Goal: Task Accomplishment & Management: Manage account settings

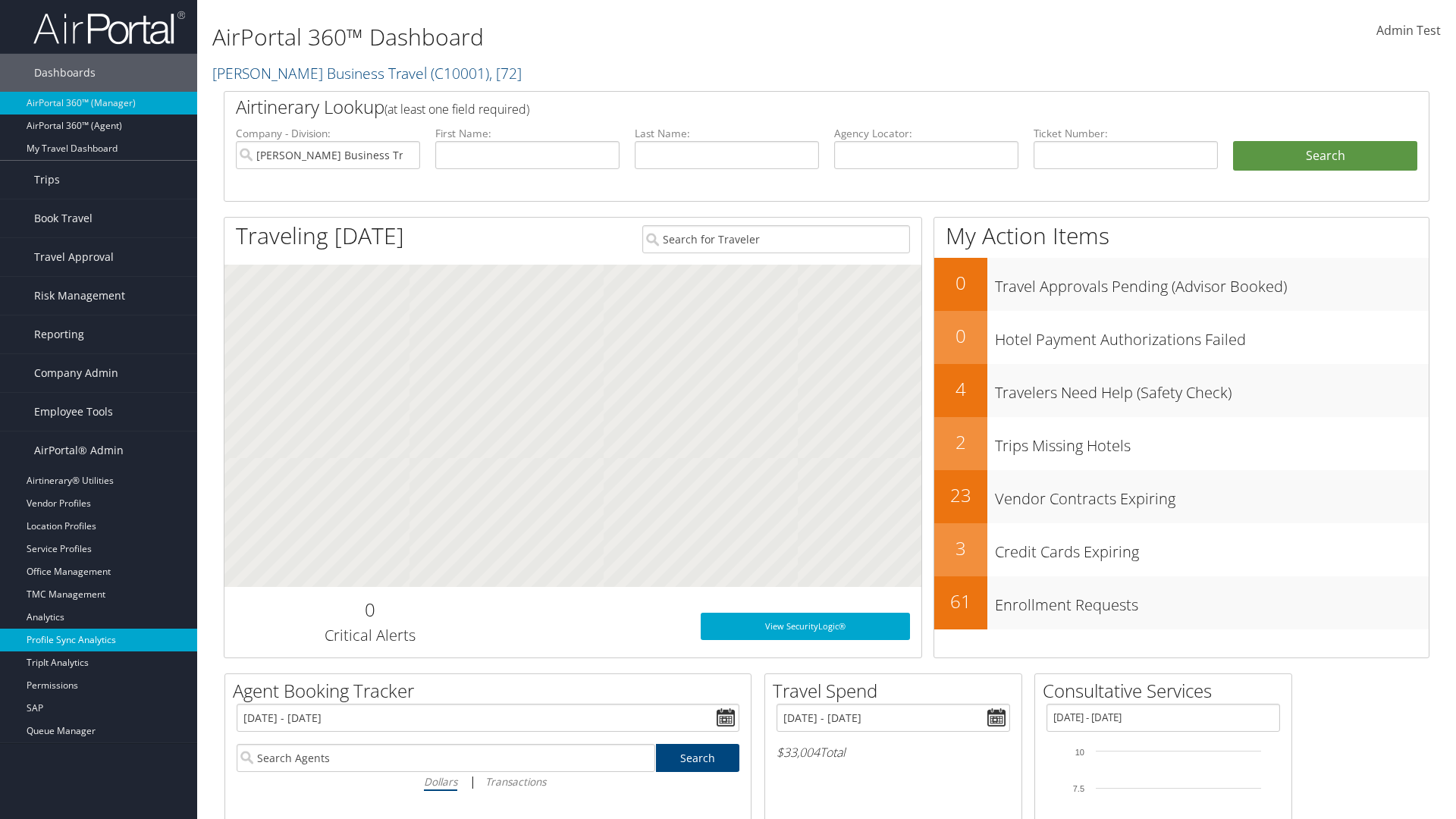
click at [99, 640] on link "Profile Sync Analytics" at bounding box center [98, 640] width 197 height 23
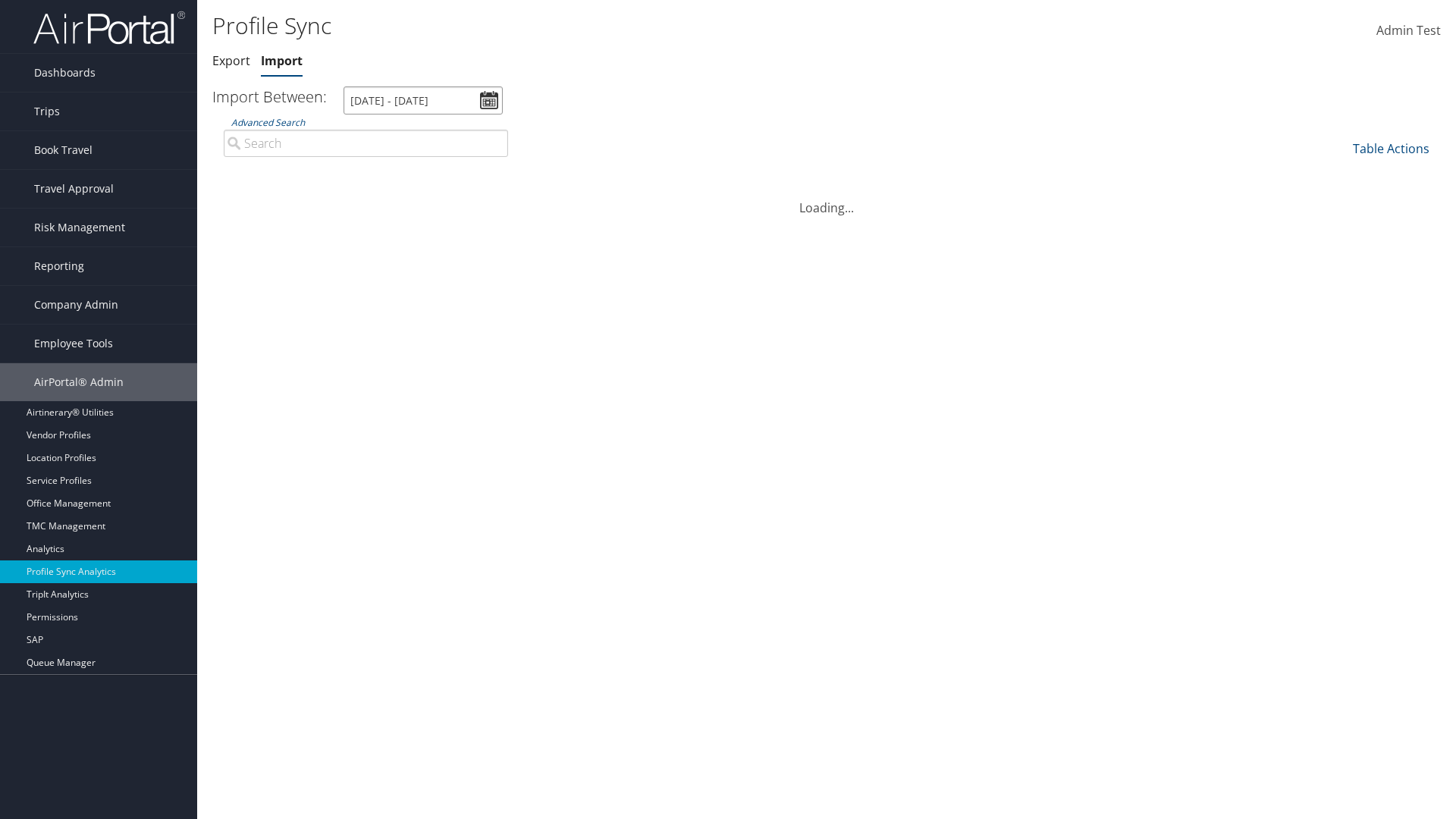
click at [423, 100] on input "7/31/2025 - 9/1/2025" at bounding box center [423, 100] width 159 height 28
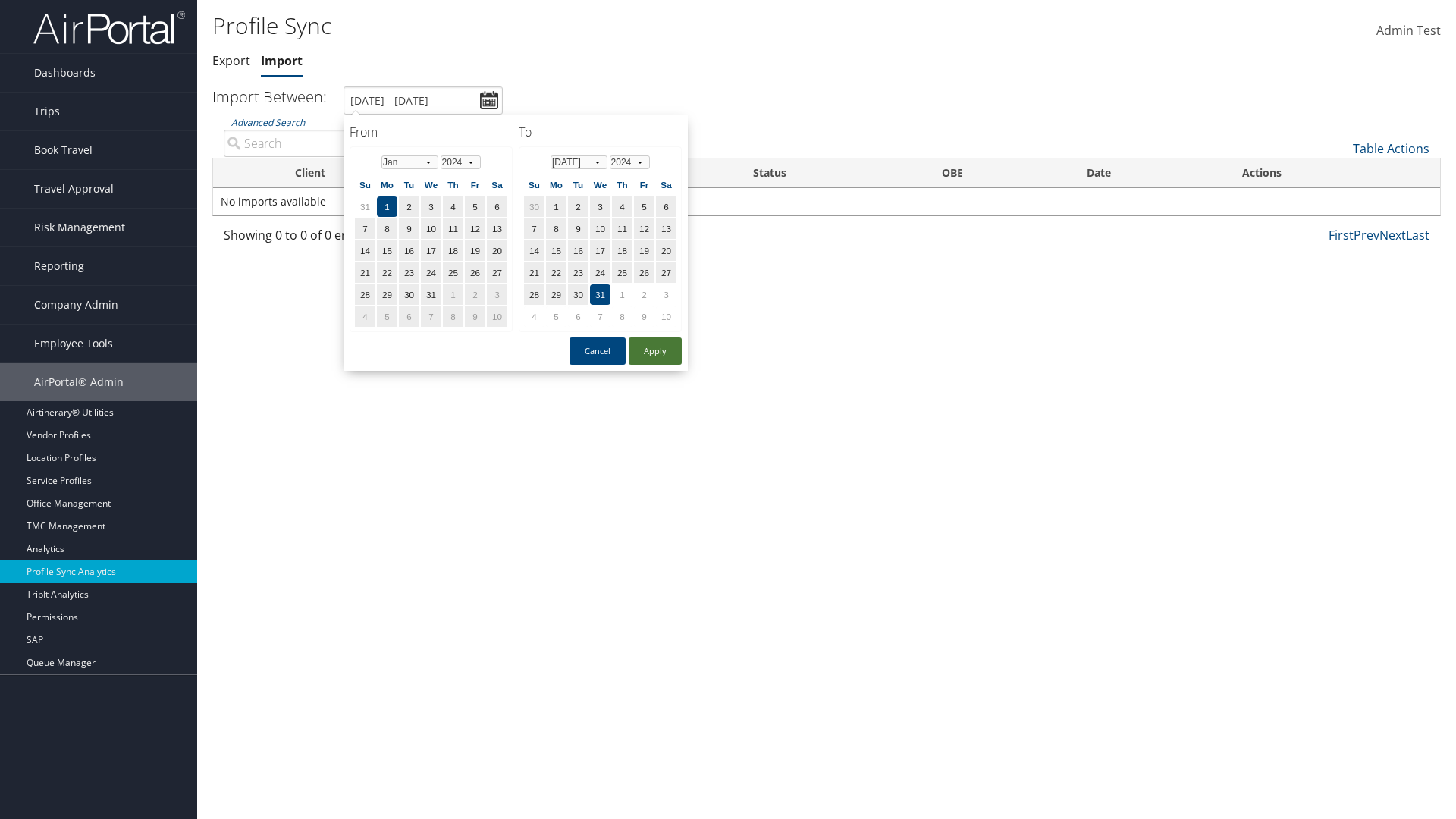
click at [655, 350] on button "Apply" at bounding box center [655, 351] width 53 height 27
type input "1/1/2024 - 7/31/2024"
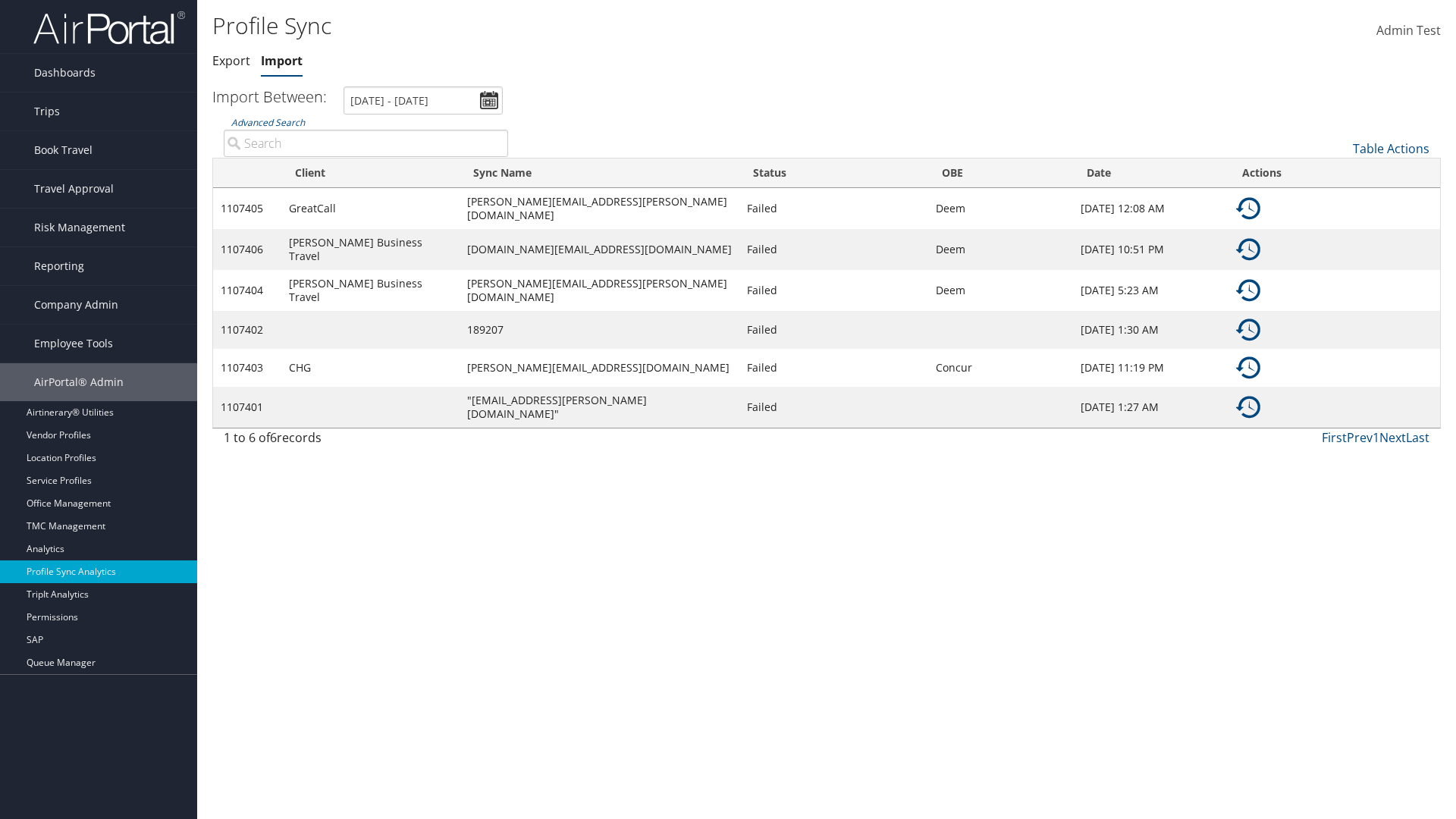
click at [1248, 206] on img at bounding box center [1247, 208] width 25 height 25
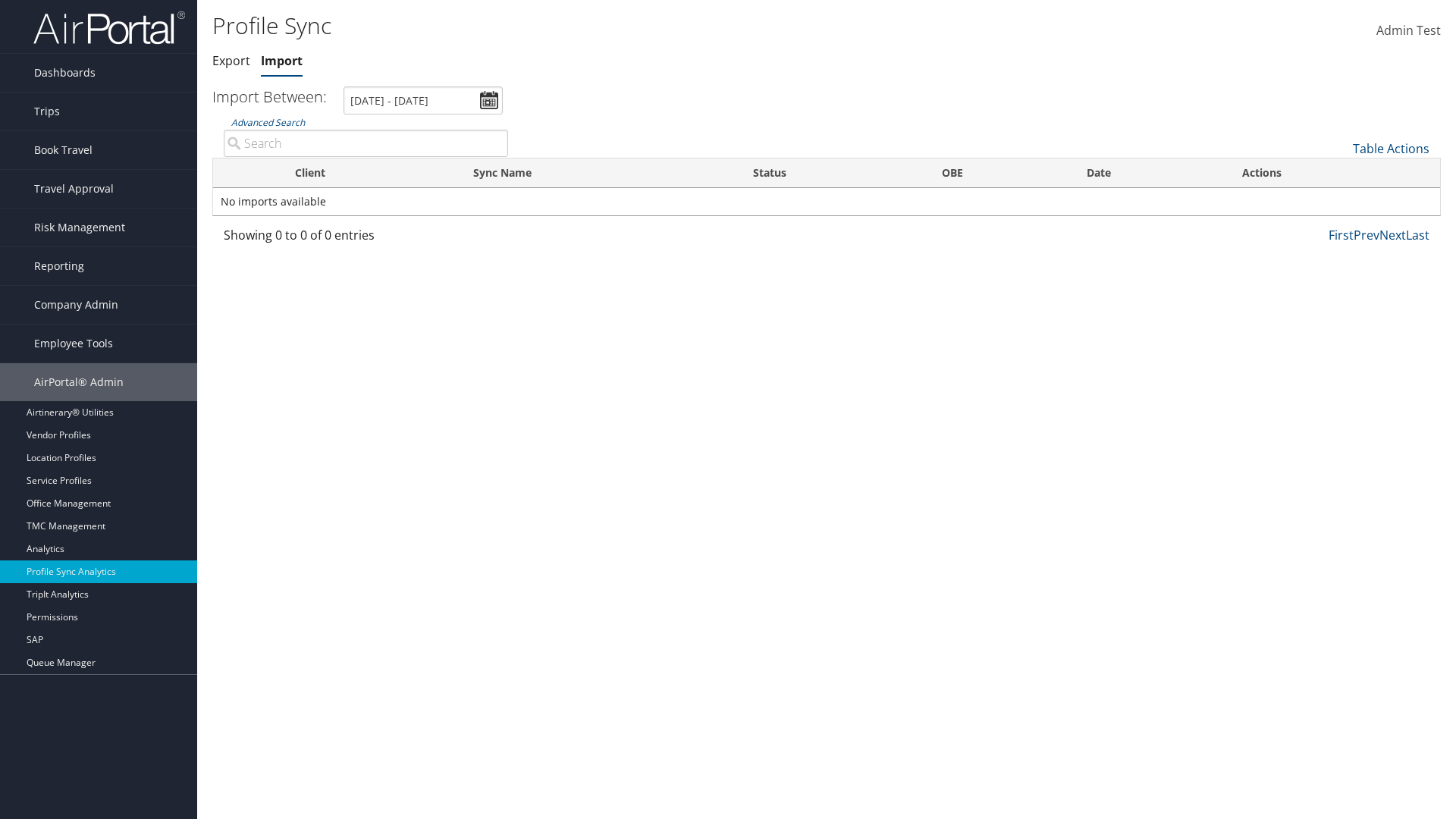
click at [1390, 148] on link "Table Actions" at bounding box center [1391, 149] width 77 height 17
click at [1339, 172] on link "Sync Profile" at bounding box center [1340, 172] width 199 height 26
click at [0, 0] on input "User" at bounding box center [0, 0] width 0 height 0
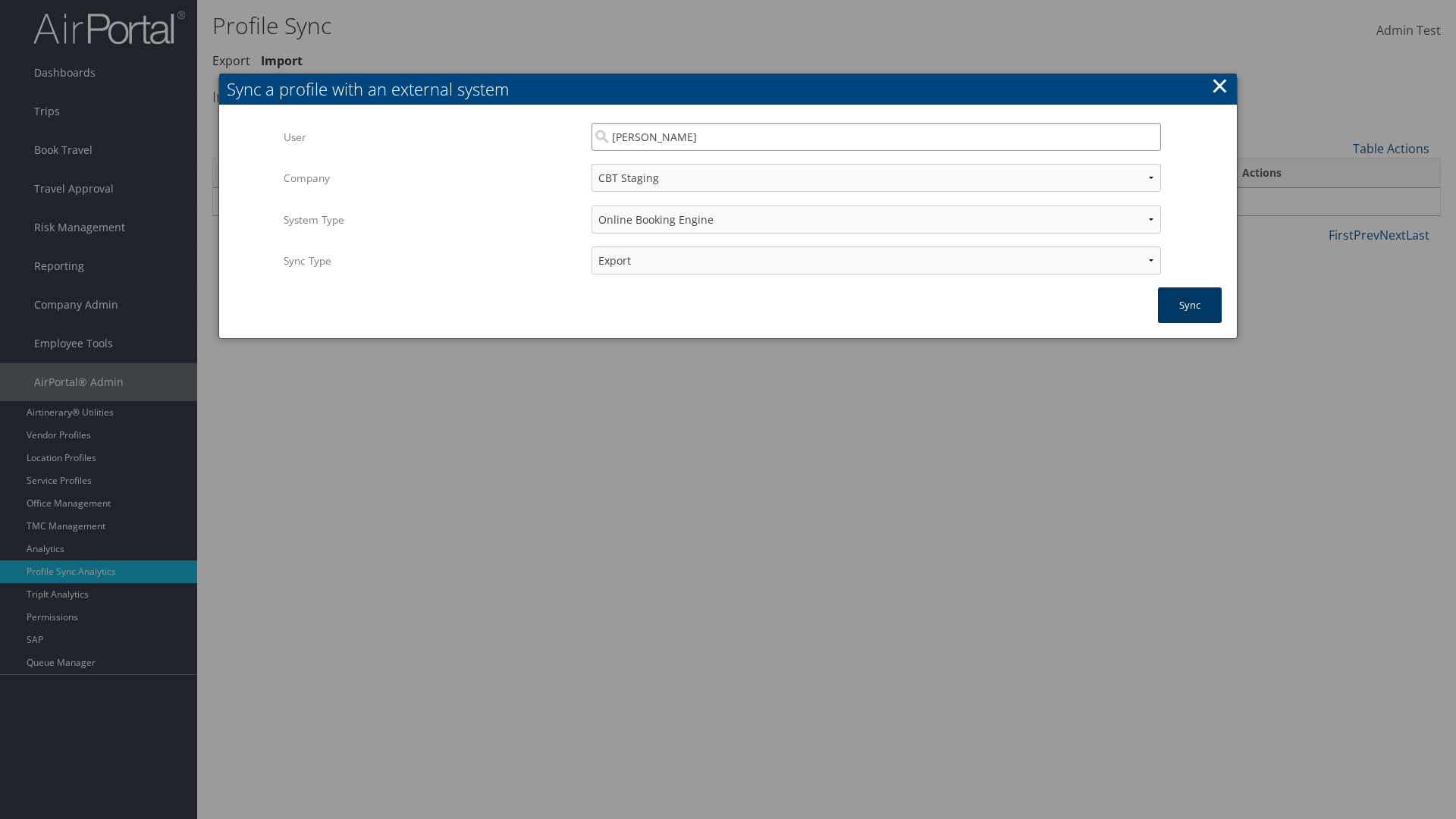
type input "Kyle Casazza"
click at [1190, 305] on button "Sync" at bounding box center [1189, 305] width 63 height 35
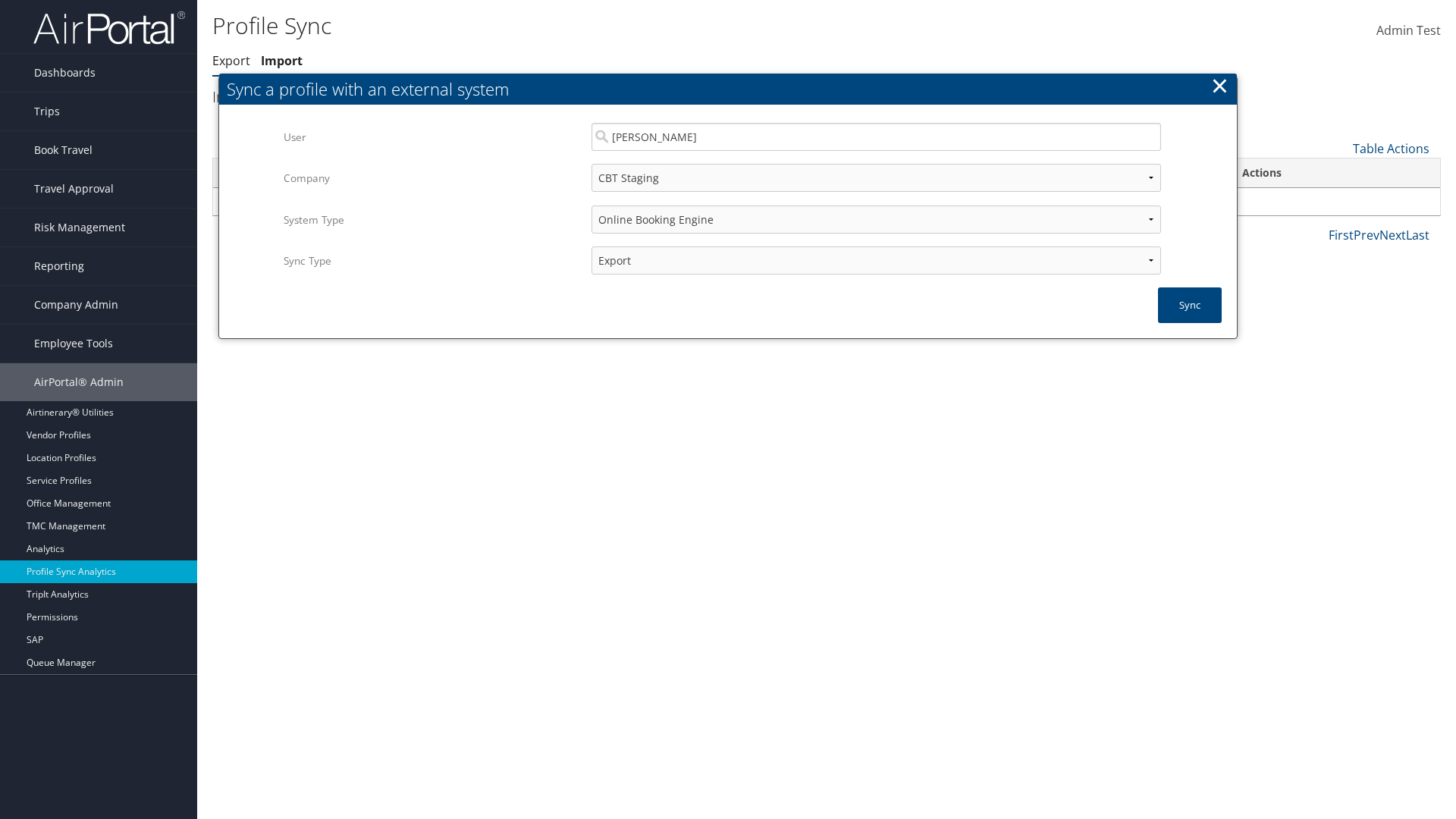
click at [232, 61] on link "Export" at bounding box center [231, 61] width 38 height 17
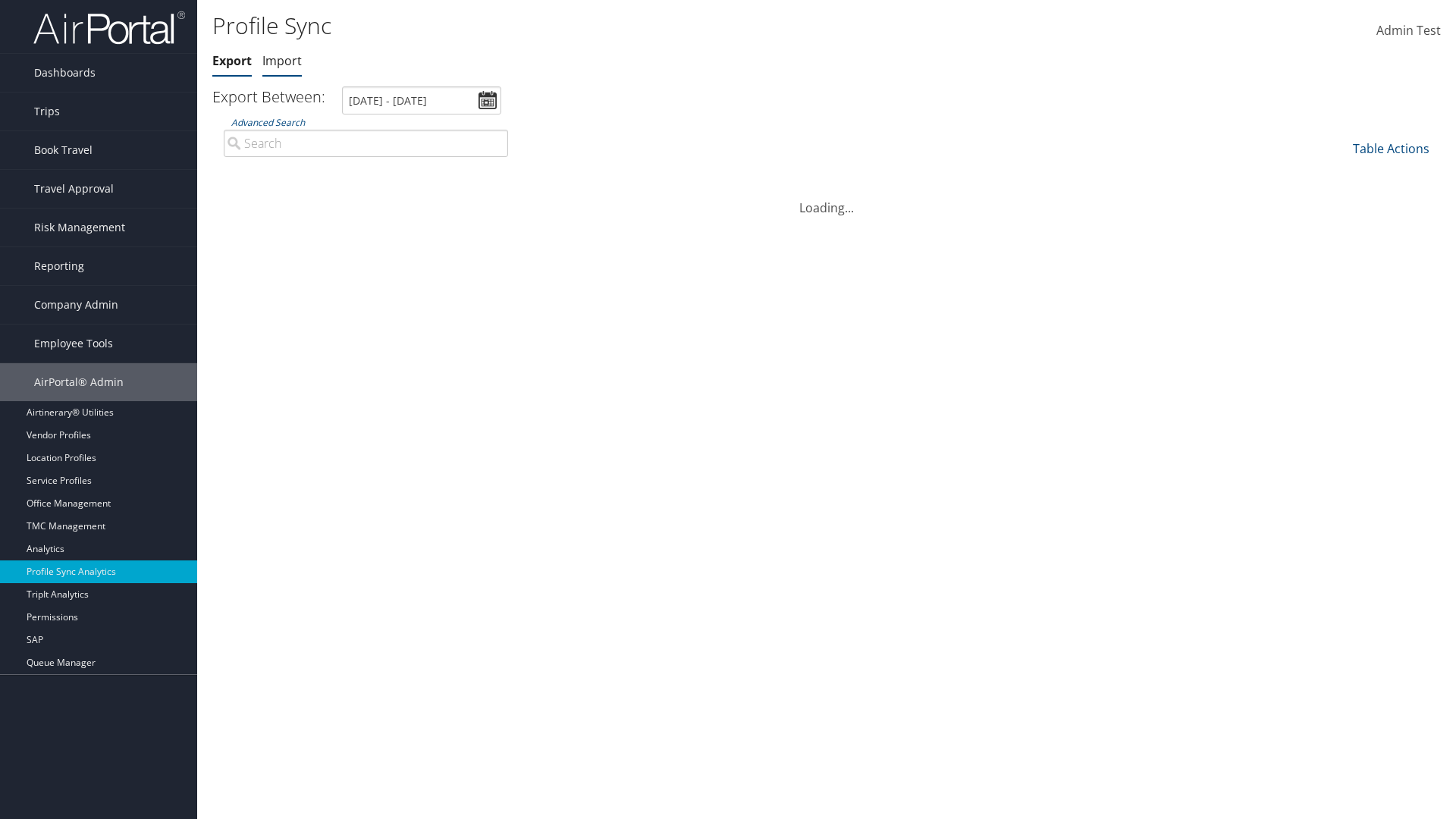
click at [282, 61] on link "Import" at bounding box center [281, 61] width 40 height 17
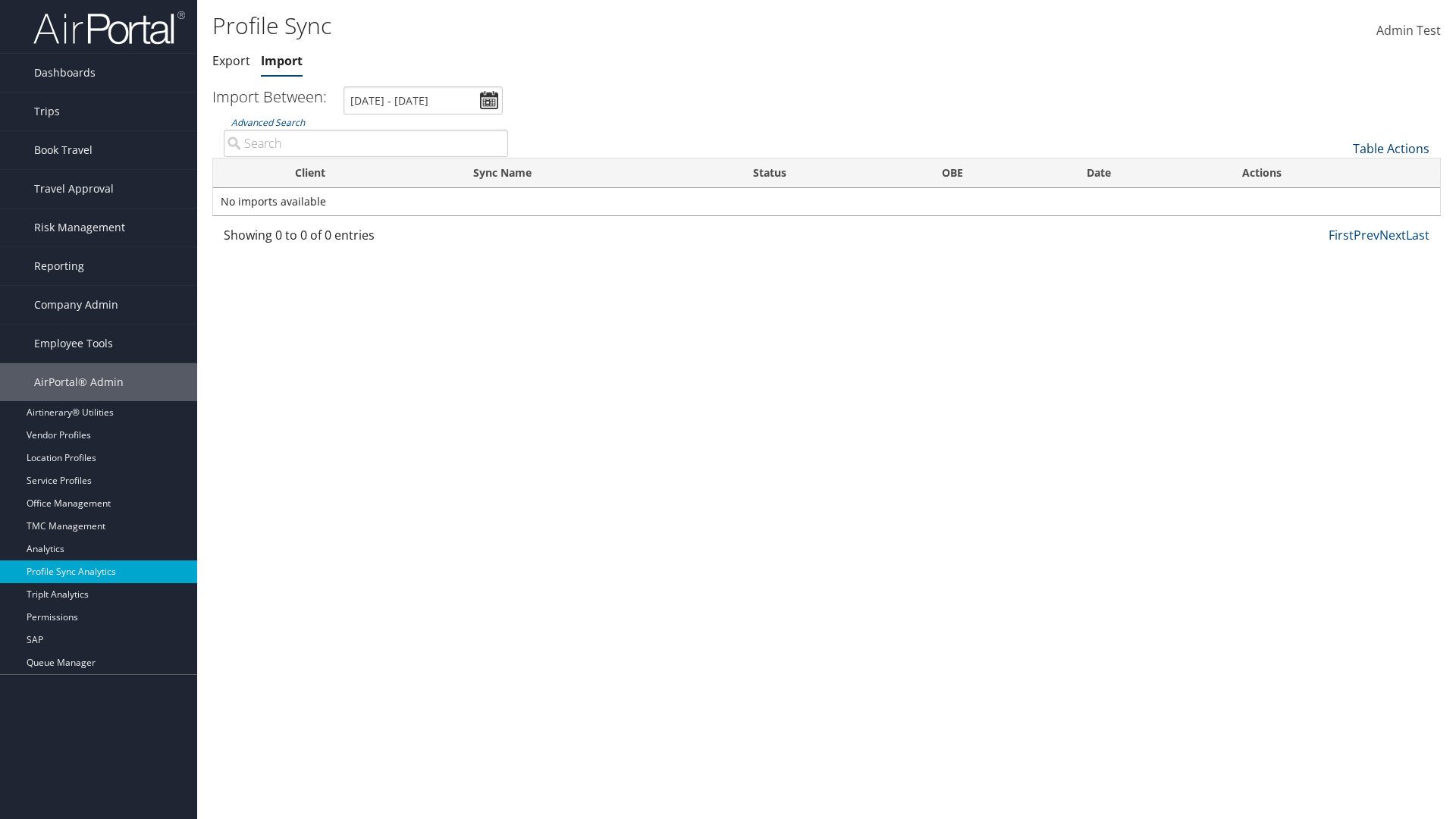
click at [1390, 148] on link "Table Actions" at bounding box center [1391, 149] width 77 height 17
click at [1339, 223] on link "Page Length" at bounding box center [1340, 223] width 199 height 26
click at [1339, 199] on link "25" at bounding box center [1340, 199] width 199 height 26
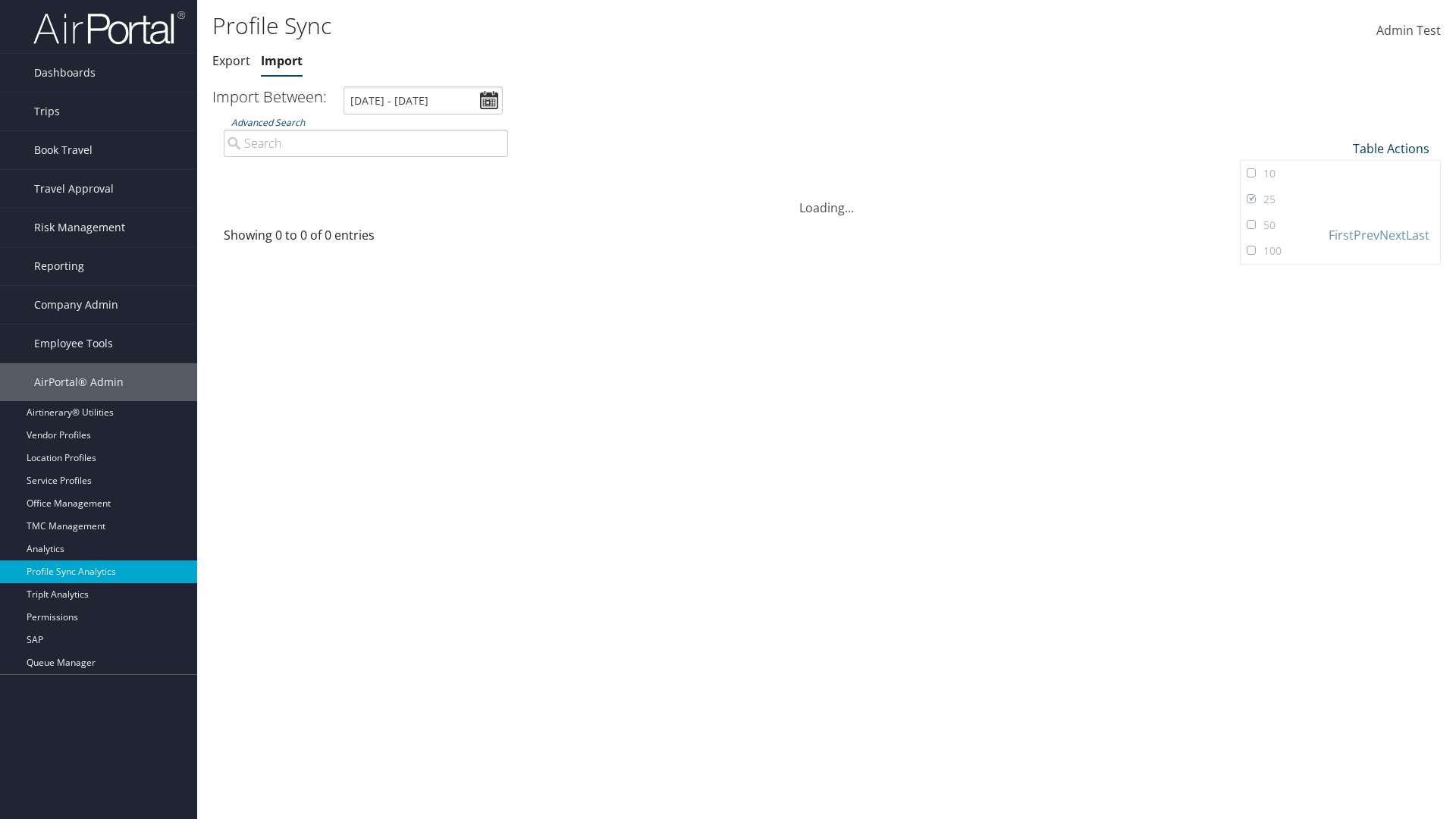
click at [1390, 148] on link "Table Actions" at bounding box center [1391, 149] width 77 height 17
click at [1339, 223] on link "Page Length" at bounding box center [1340, 223] width 199 height 26
click at [1339, 225] on link "50" at bounding box center [1340, 225] width 199 height 26
click at [1390, 148] on link "Table Actions" at bounding box center [1391, 149] width 77 height 17
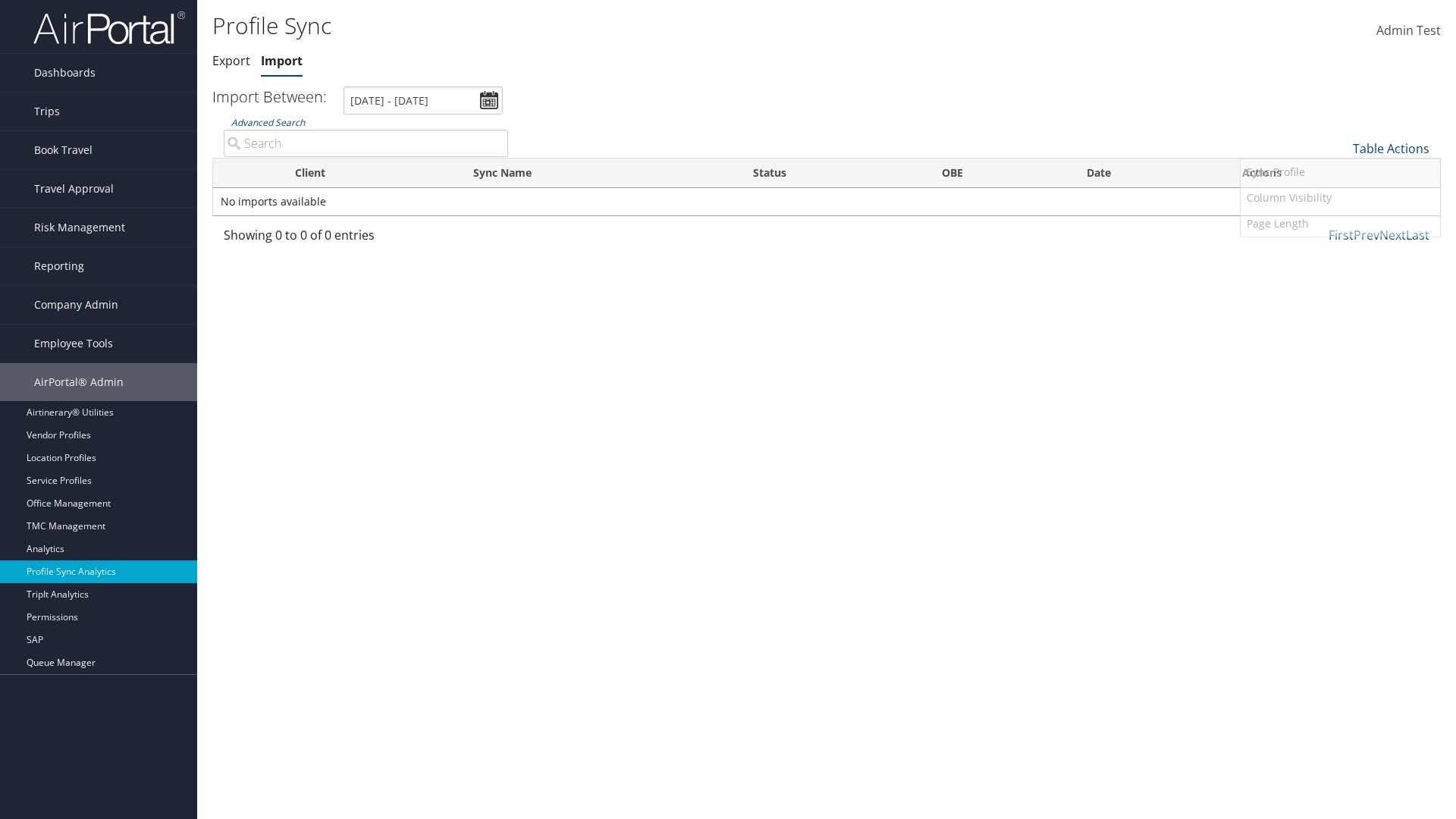
click at [1339, 250] on link "100" at bounding box center [1340, 251] width 199 height 26
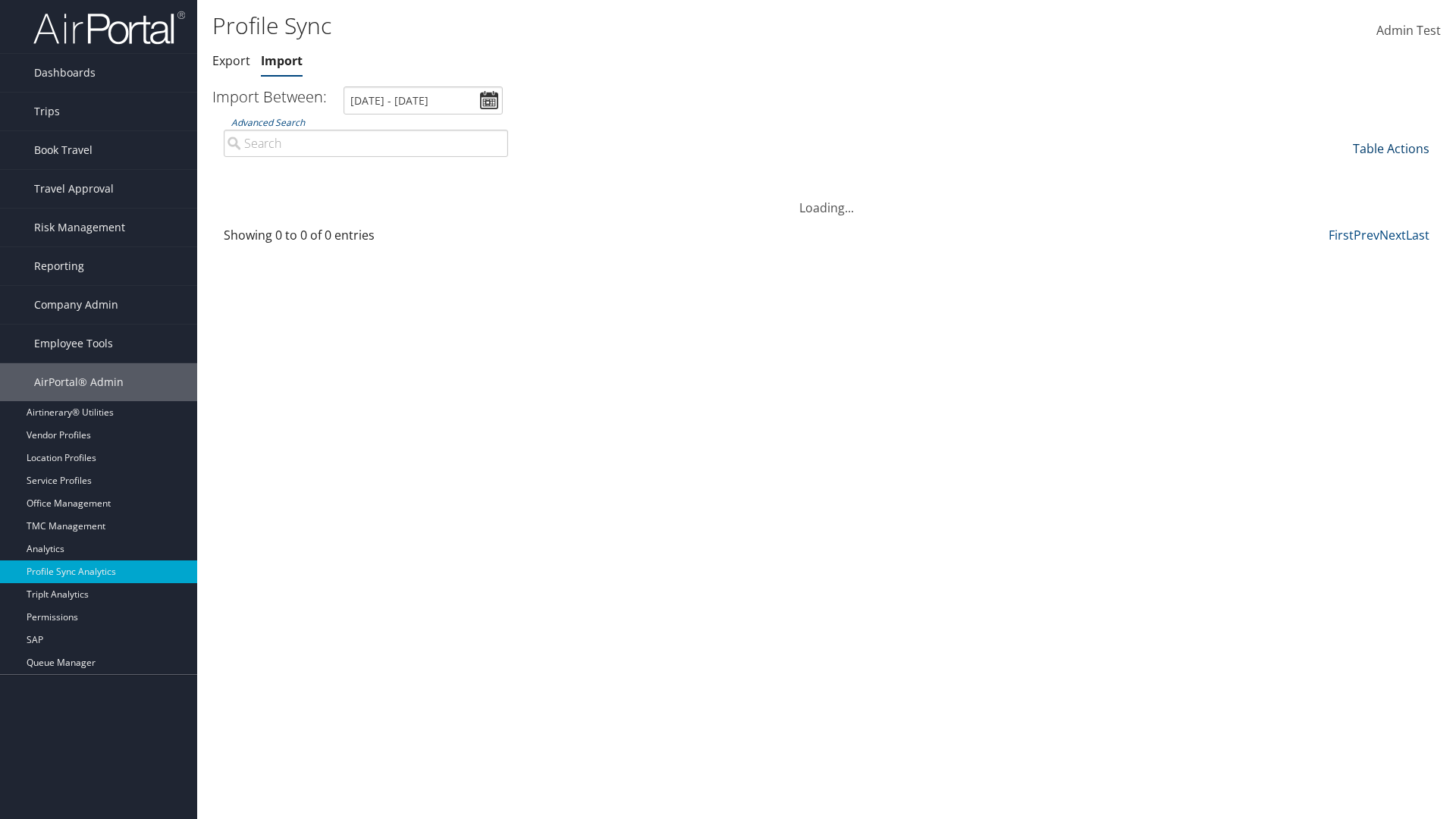
click at [1390, 148] on link "Table Actions" at bounding box center [1391, 149] width 77 height 17
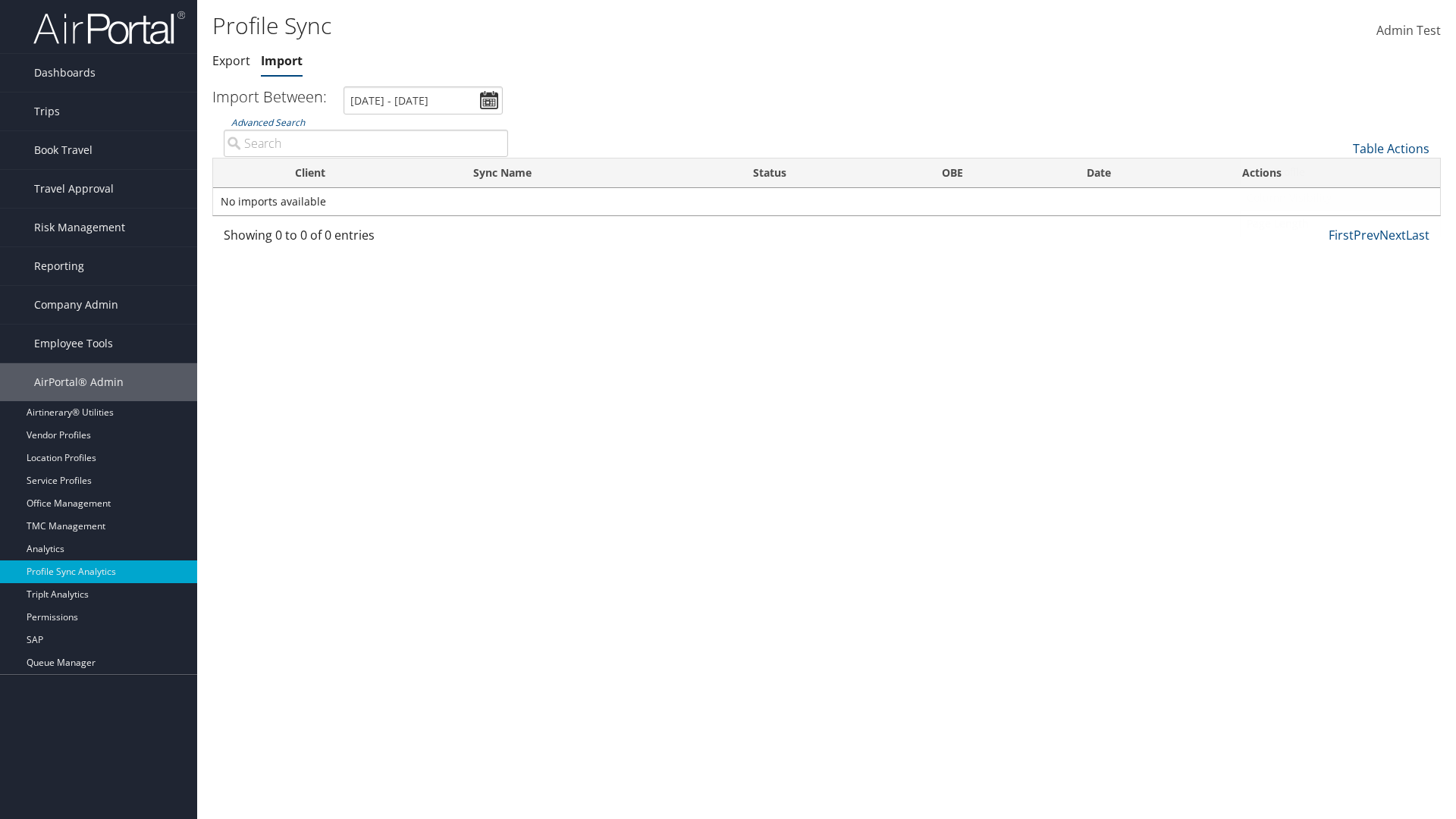
click at [1339, 197] on link "Column Visibility" at bounding box center [1340, 198] width 199 height 26
click at [1339, 199] on link "Client" at bounding box center [1340, 199] width 199 height 26
click at [1339, 225] on link "Sync Name" at bounding box center [1340, 225] width 199 height 26
click at [1339, 250] on link "Status" at bounding box center [1340, 251] width 199 height 26
click at [1339, 276] on link "OBE" at bounding box center [1340, 276] width 199 height 26
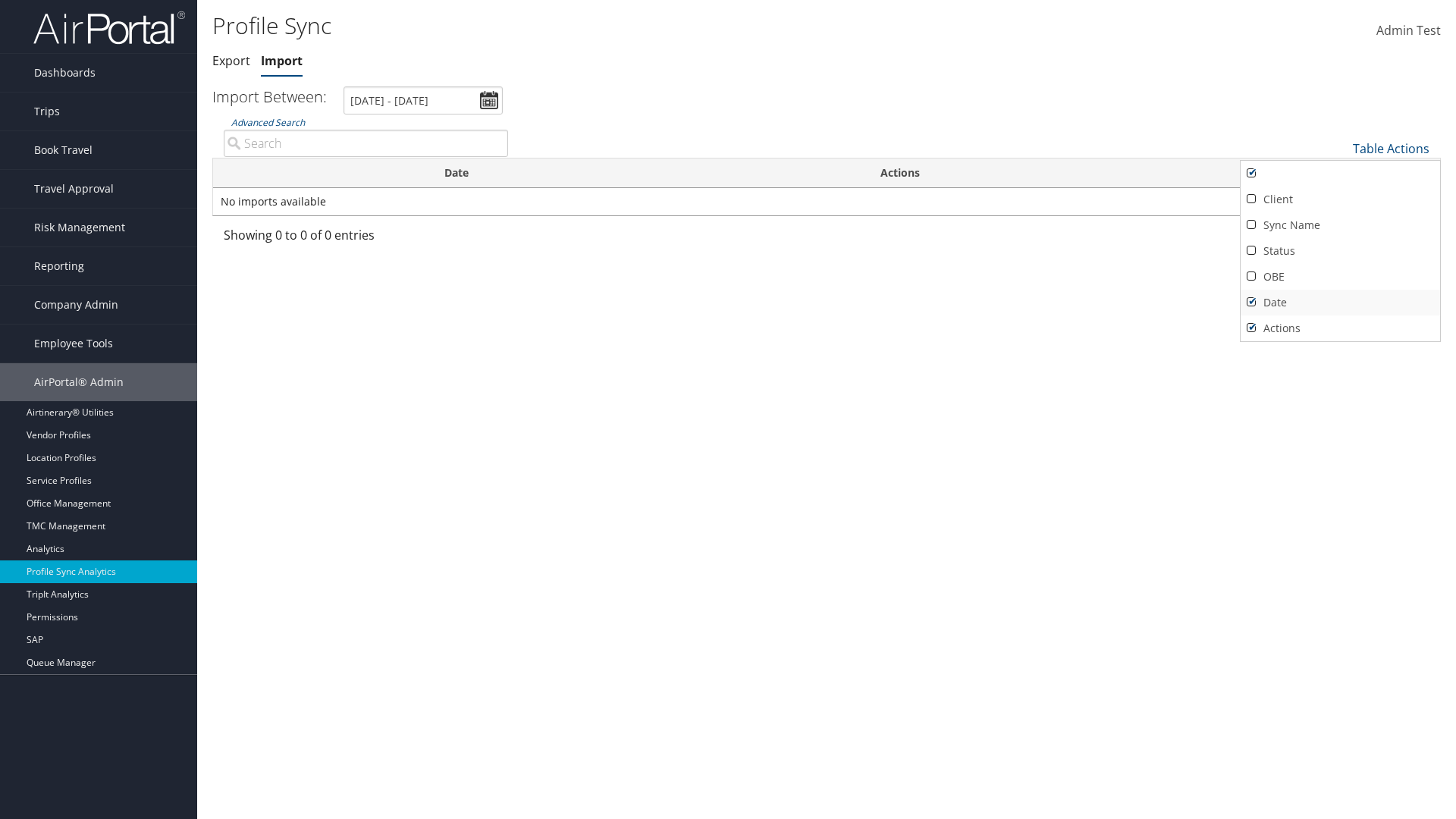
click at [1339, 302] on link "Date" at bounding box center [1340, 303] width 199 height 26
click at [1339, 328] on link "Actions" at bounding box center [1340, 328] width 199 height 26
click at [1339, 199] on link "Client" at bounding box center [1340, 199] width 199 height 26
click at [1339, 225] on link "Sync Name" at bounding box center [1340, 225] width 199 height 26
click at [1339, 250] on link "Status" at bounding box center [1340, 251] width 199 height 26
